Goal: Transaction & Acquisition: Download file/media

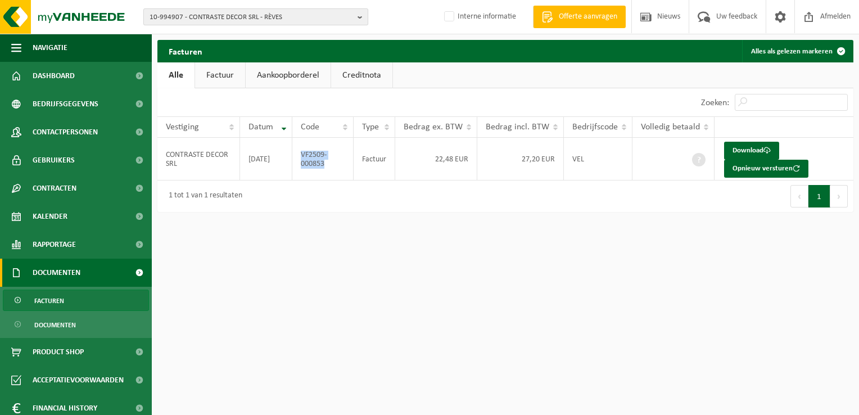
click at [163, 15] on span "10-994907 - CONTRASTE DECOR SRL - RÈVES" at bounding box center [252, 17] width 204 height 17
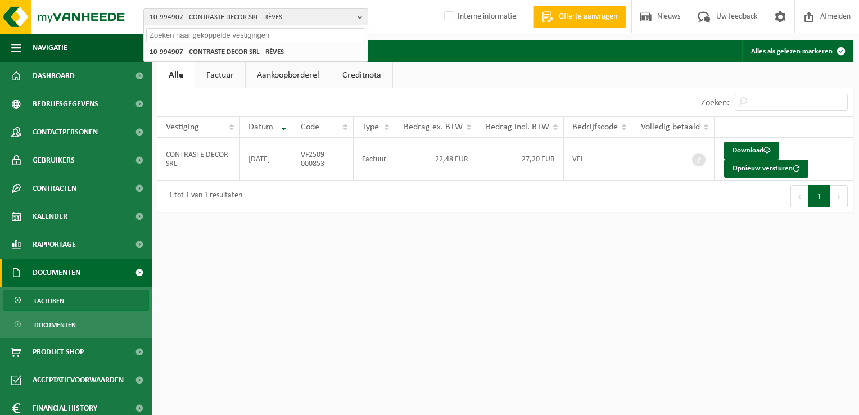
paste input "01-050136"
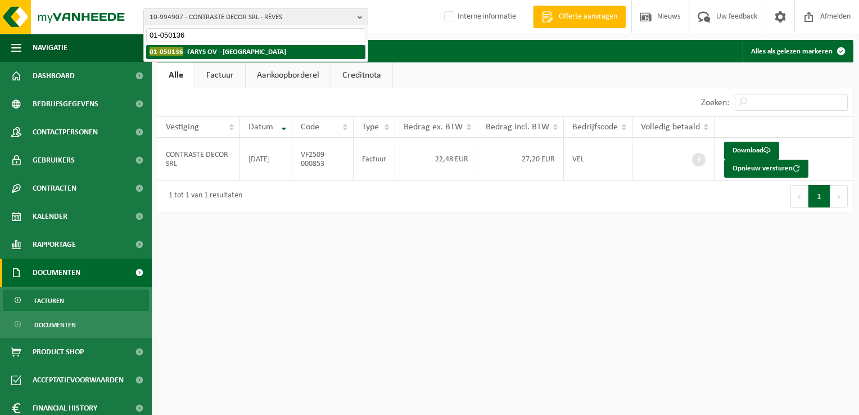
type input "01-050136"
click at [214, 51] on strong "01-050136 - FARYS OV - GENT" at bounding box center [218, 51] width 137 height 8
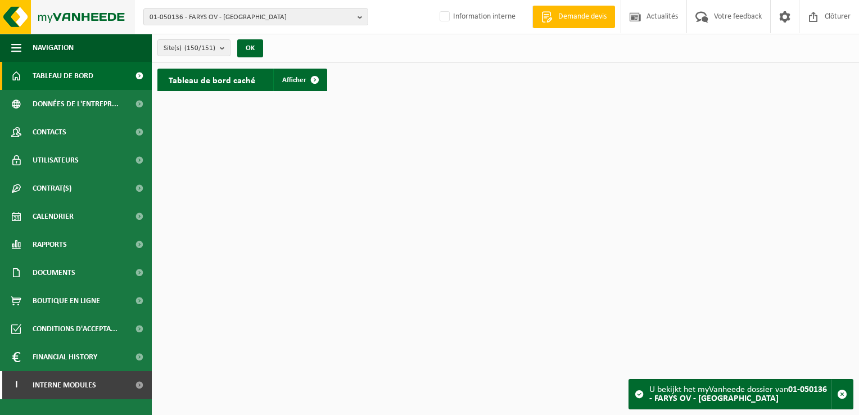
click at [10, 15] on img at bounding box center [67, 17] width 135 height 34
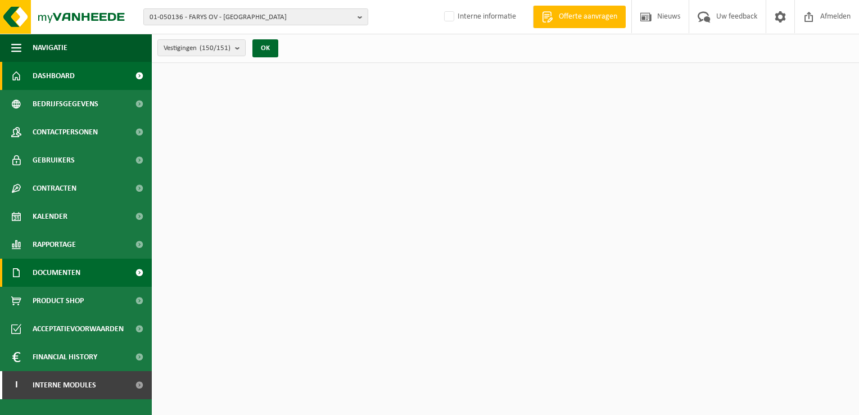
click at [57, 273] on span "Documenten" at bounding box center [57, 273] width 48 height 28
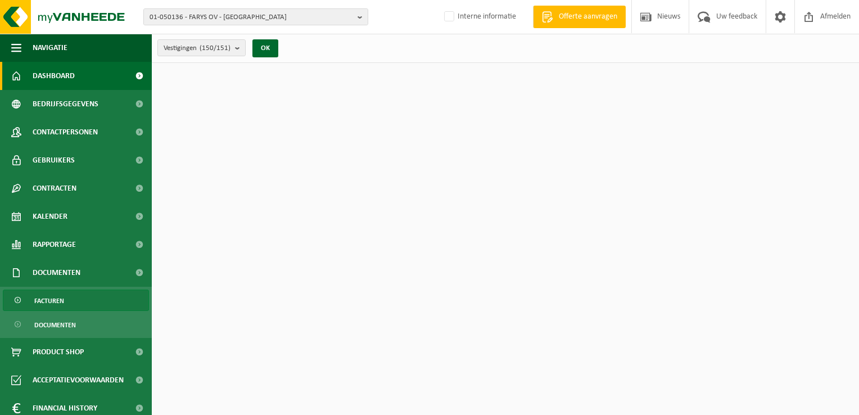
click at [67, 297] on link "Facturen" at bounding box center [76, 300] width 146 height 21
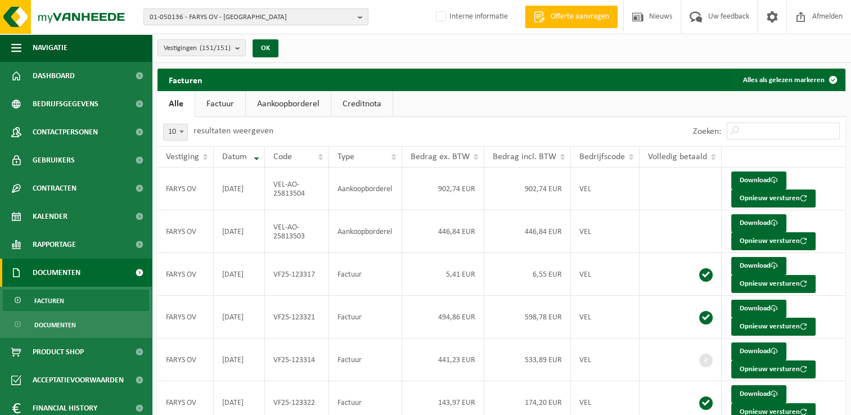
click at [185, 11] on span "01-050136 - FARYS OV - [GEOGRAPHIC_DATA]" at bounding box center [252, 17] width 204 height 17
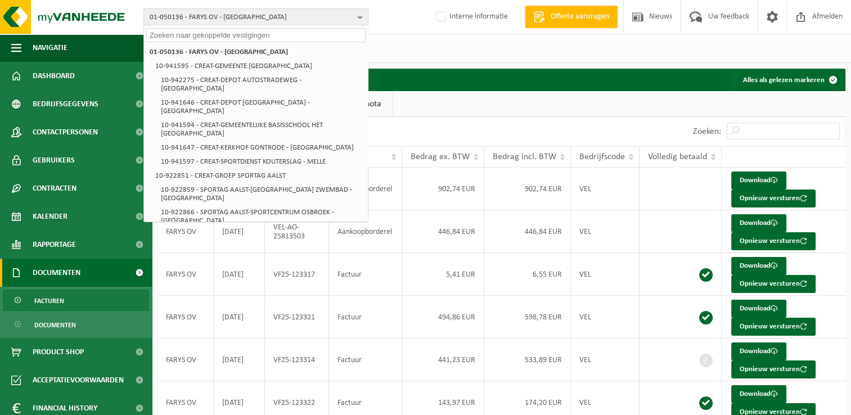
click at [469, 55] on div "Vestigingen (151/151) Alles selecteren Alles deselecteren FARYS OV - GENT CREAT…" at bounding box center [501, 48] width 699 height 29
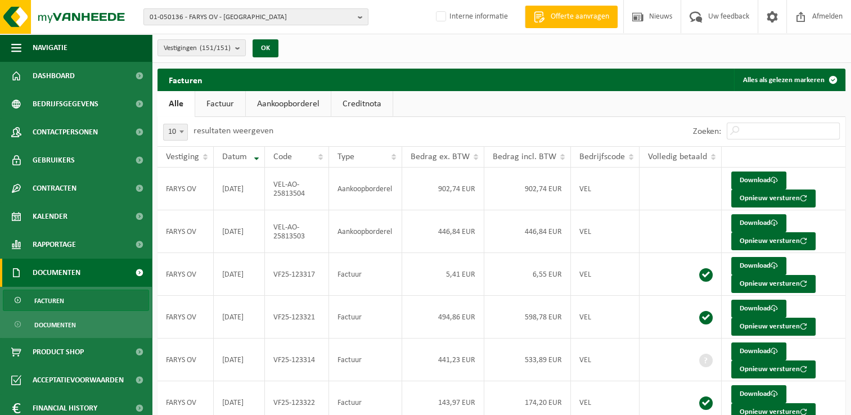
click at [235, 103] on link "Factuur" at bounding box center [220, 104] width 50 height 26
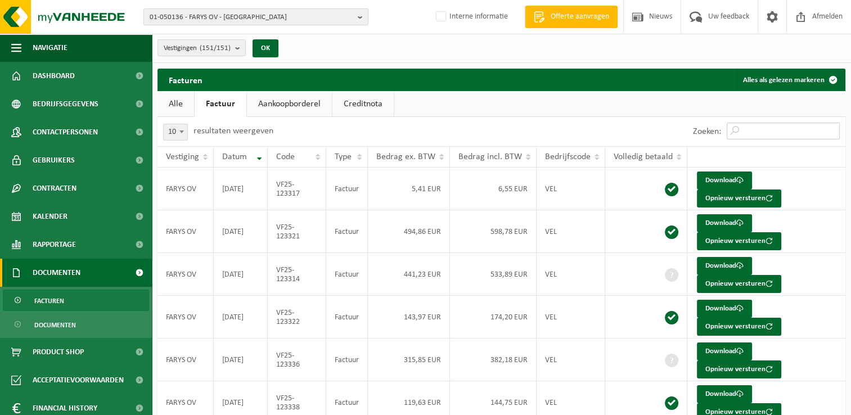
click at [769, 132] on input "Zoeken:" at bounding box center [783, 131] width 113 height 17
paste input "VF25-079334"
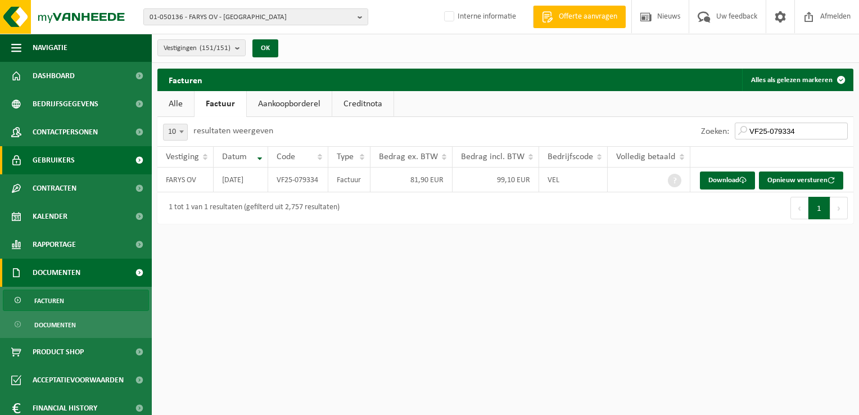
type input "VF25-079334"
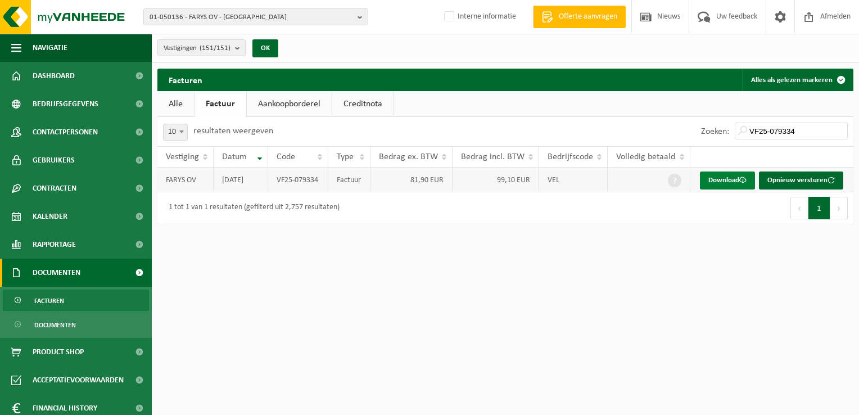
click at [726, 182] on link "Download" at bounding box center [727, 181] width 55 height 18
click at [182, 17] on span "01-050136 - FARYS OV - GENT" at bounding box center [252, 17] width 204 height 17
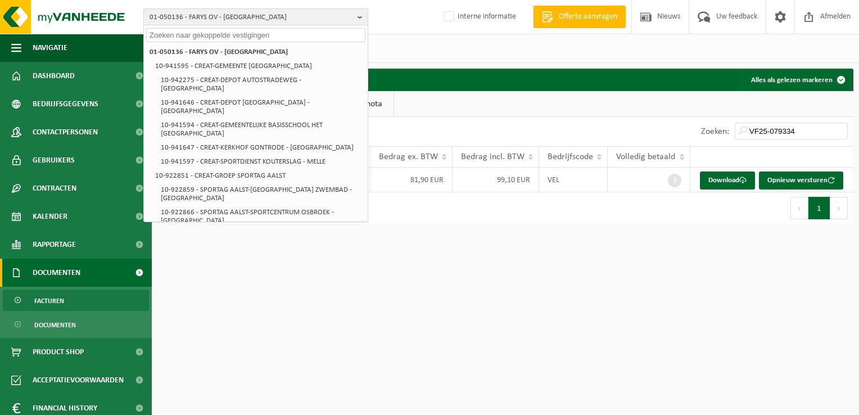
paste input "01-086055"
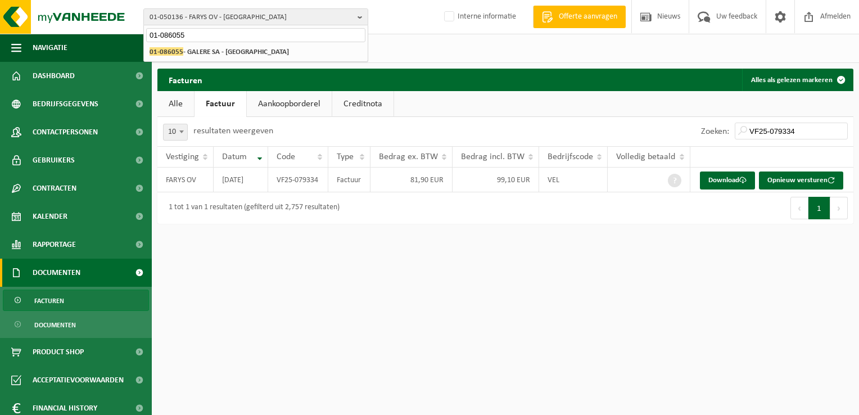
type input "01-086055"
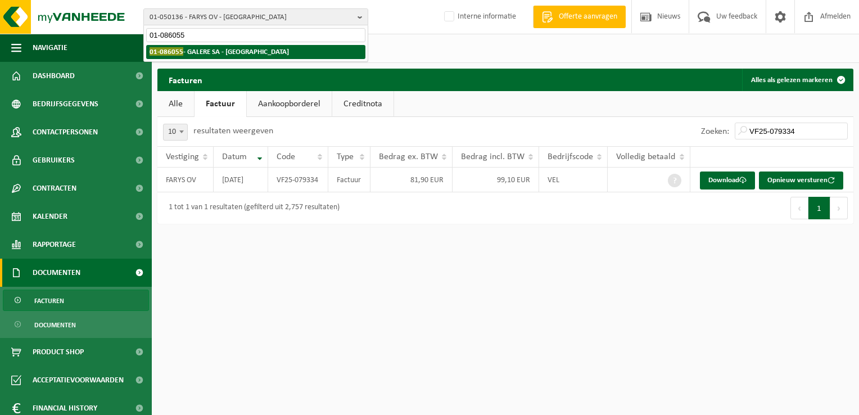
click at [211, 52] on strong "01-086055 - GALERE SA - EMBOURG" at bounding box center [219, 51] width 139 height 8
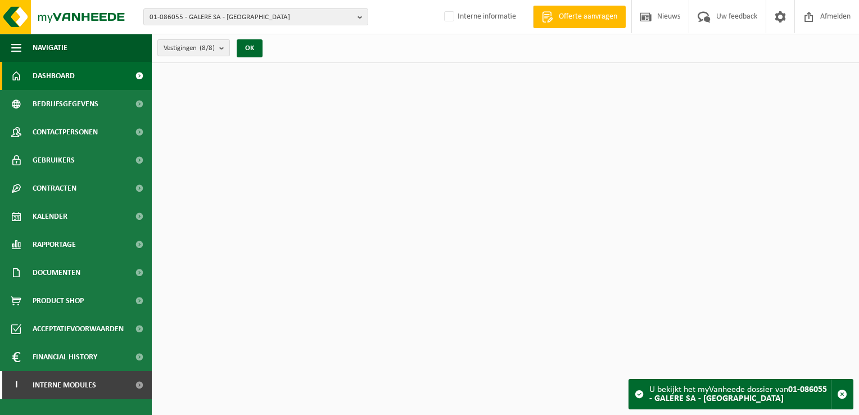
click at [199, 47] on span "Vestigingen (8/8)" at bounding box center [189, 48] width 51 height 17
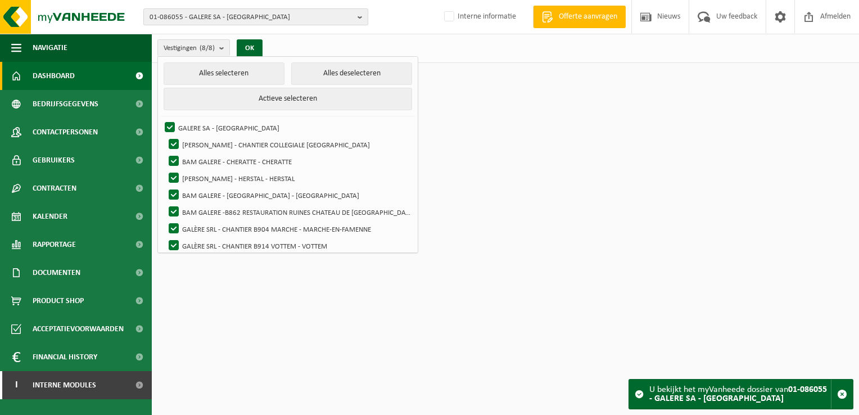
click at [169, 17] on span "01-086055 - GALERE SA - [GEOGRAPHIC_DATA]" at bounding box center [252, 17] width 204 height 17
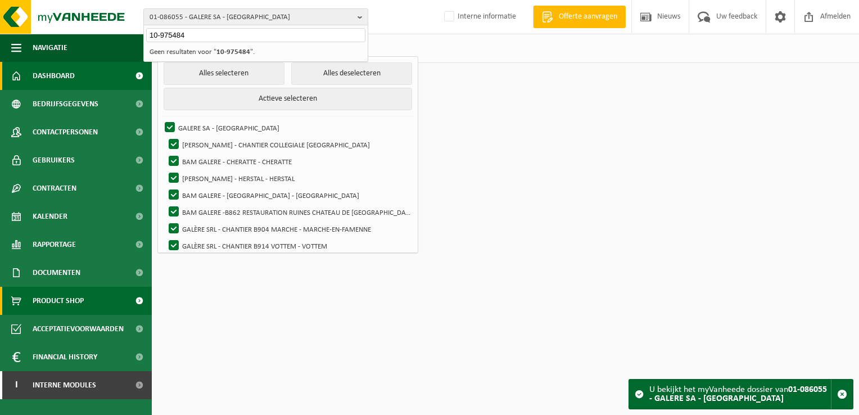
type input "10-975484"
click at [234, 16] on span "01-086055 - GALERE SA - EMBOURG" at bounding box center [252, 17] width 204 height 17
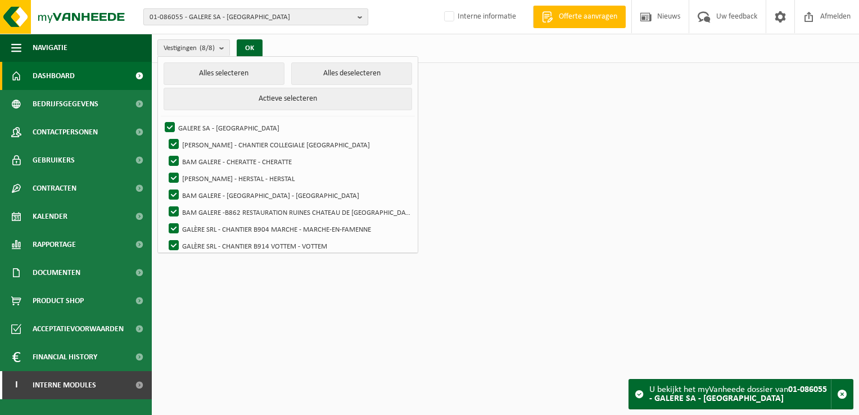
click at [191, 15] on span "01-086055 - GALERE SA - EMBOURG" at bounding box center [252, 17] width 204 height 17
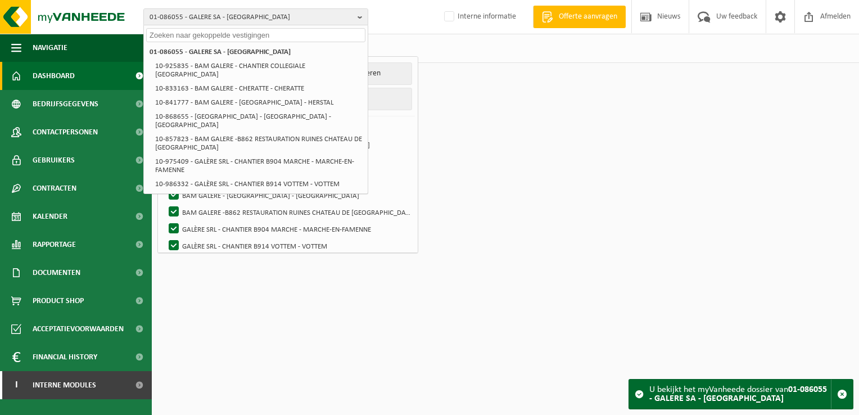
paste input "10-875653"
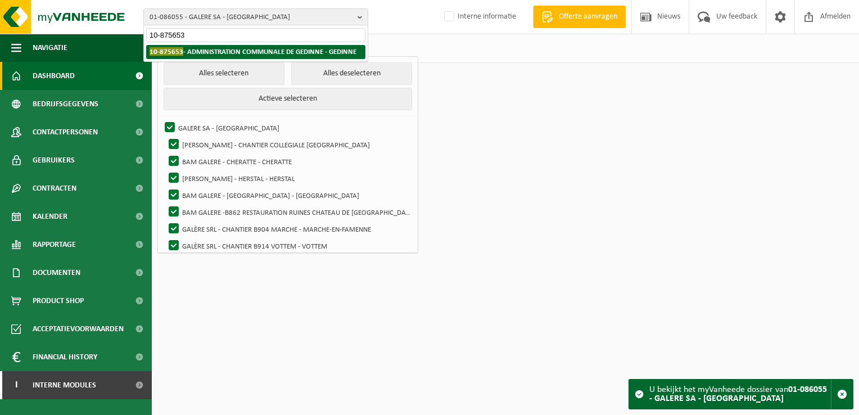
type input "10-875653"
click at [191, 51] on strong "10-875653 - ADMINISTRATION COMMUNALE DE GEDINNE - GEDINNE" at bounding box center [253, 51] width 207 height 8
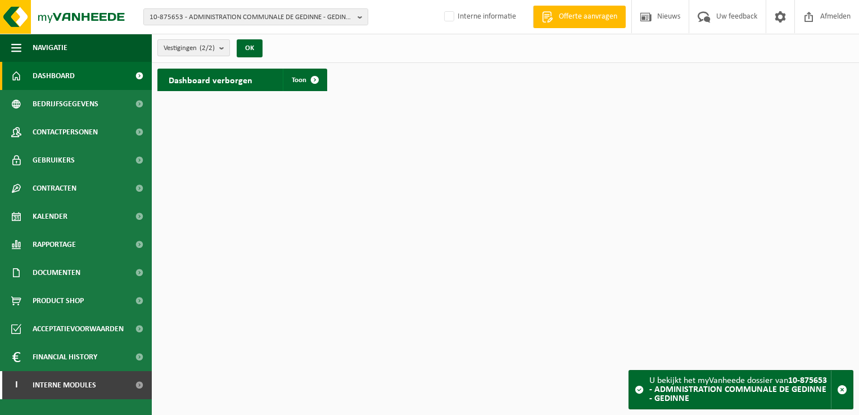
click at [200, 49] on span "Vestigingen (2/2)" at bounding box center [189, 48] width 51 height 17
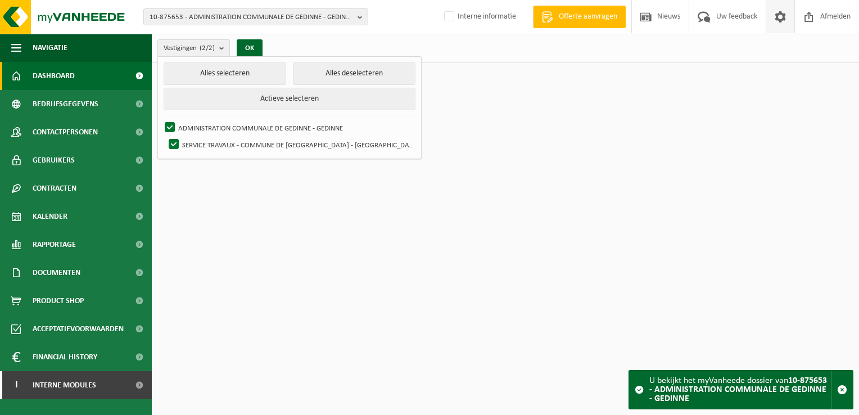
click at [780, 20] on span at bounding box center [780, 16] width 17 height 33
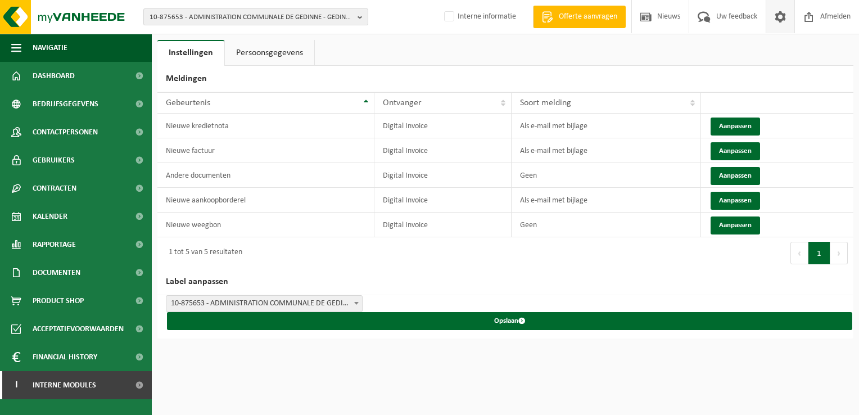
click at [177, 17] on span "10-875653 - ADMINISTRATION COMMUNALE DE GEDINNE - GEDINNE" at bounding box center [252, 17] width 204 height 17
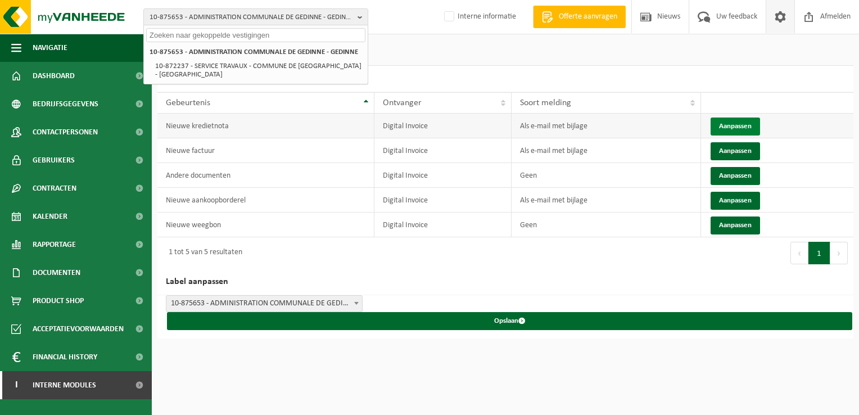
click at [735, 125] on button "Aanpassen" at bounding box center [735, 127] width 49 height 18
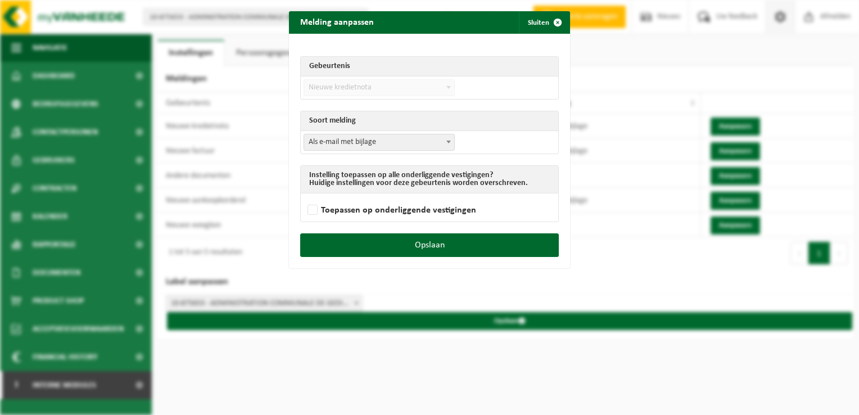
click at [354, 147] on span "Als e-mail met bijlage" at bounding box center [379, 142] width 150 height 16
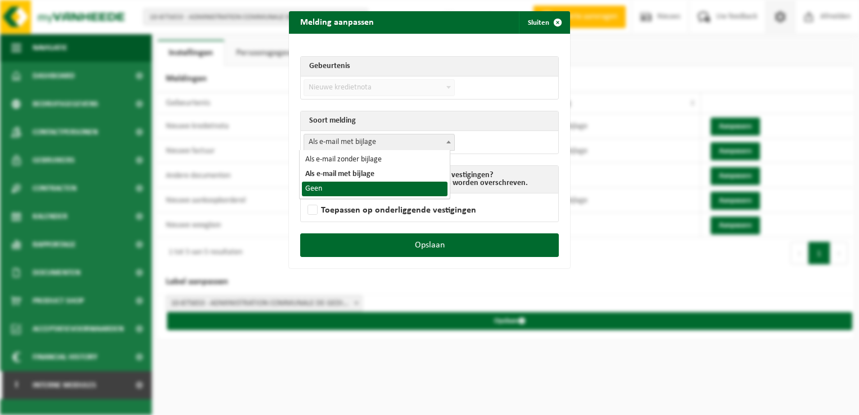
select select "1"
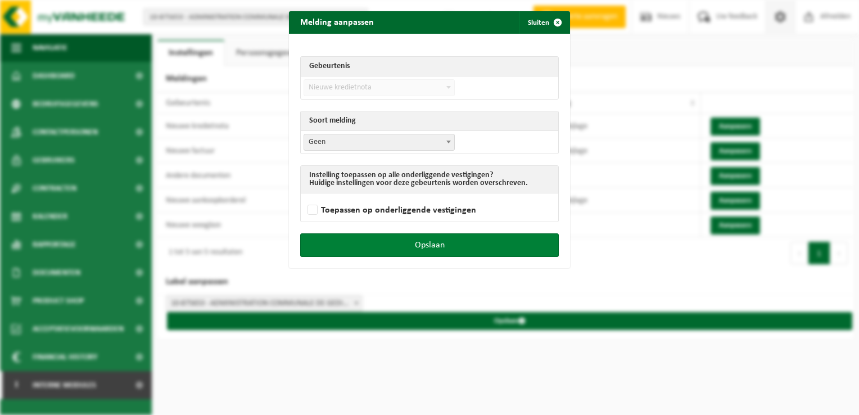
click at [481, 249] on button "Opslaan" at bounding box center [429, 245] width 259 height 24
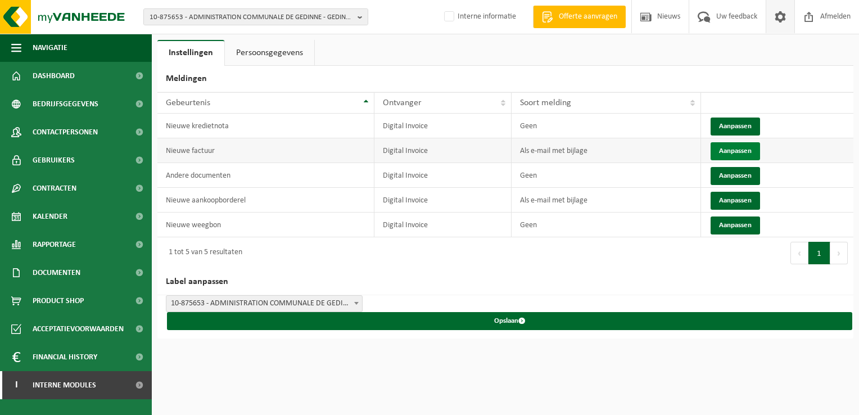
click at [724, 152] on button "Aanpassen" at bounding box center [735, 151] width 49 height 18
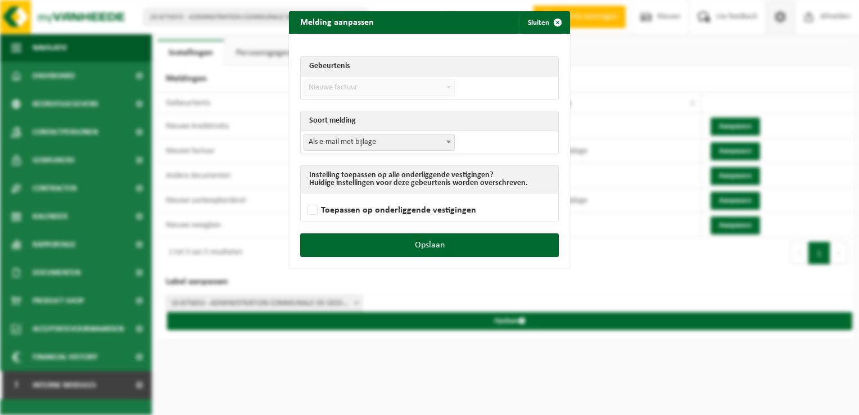
click at [332, 145] on span "Als e-mail met bijlage" at bounding box center [379, 142] width 150 height 16
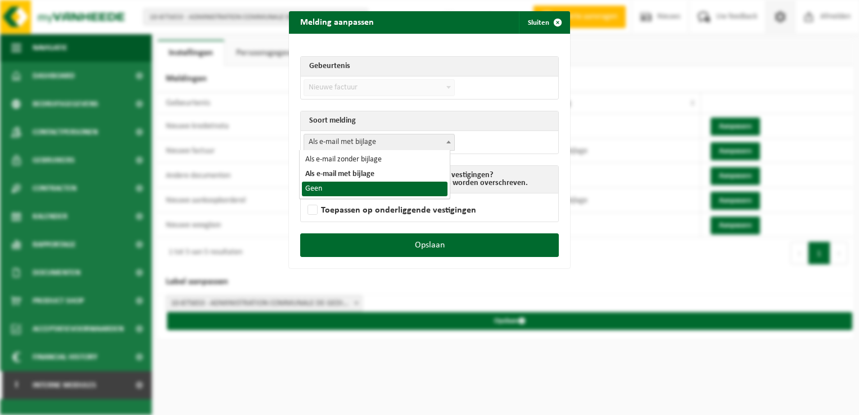
select select "1"
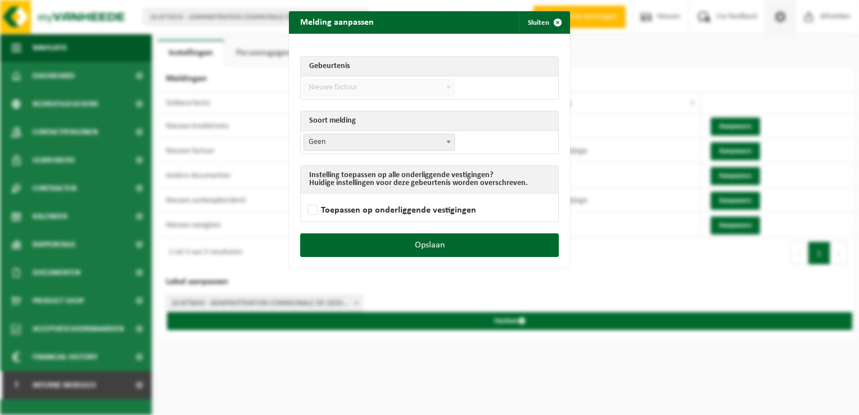
drag, startPoint x: 443, startPoint y: 246, endPoint x: 513, endPoint y: 217, distance: 76.1
click at [443, 246] on button "Opslaan" at bounding box center [429, 245] width 259 height 24
